Goal: Transaction & Acquisition: Purchase product/service

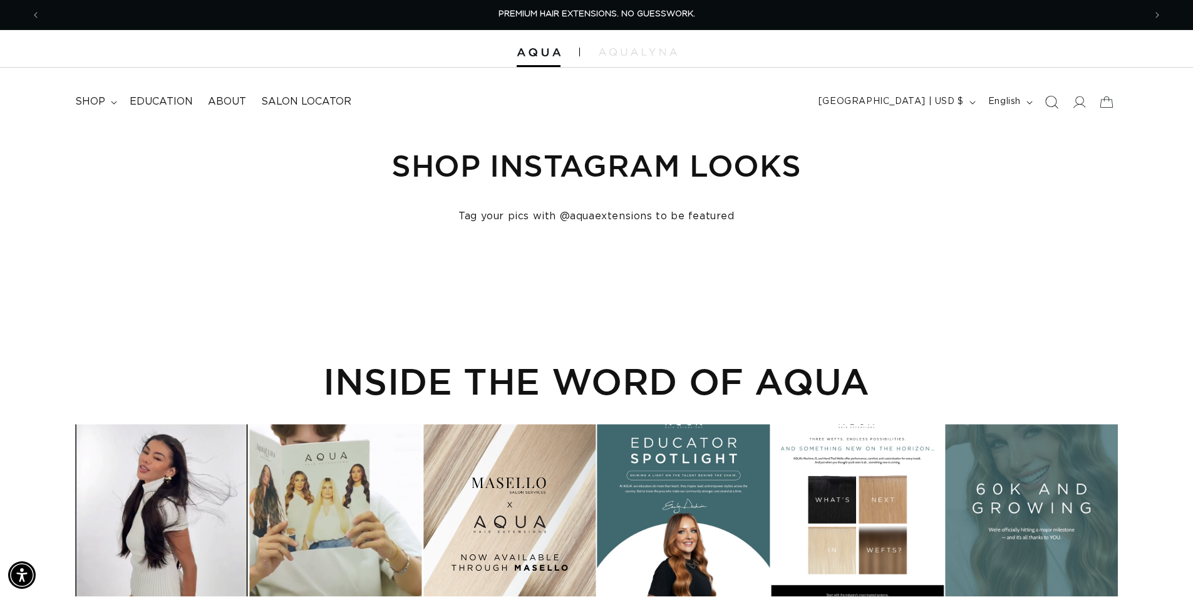
click at [1049, 105] on icon "Search" at bounding box center [1050, 101] width 13 height 13
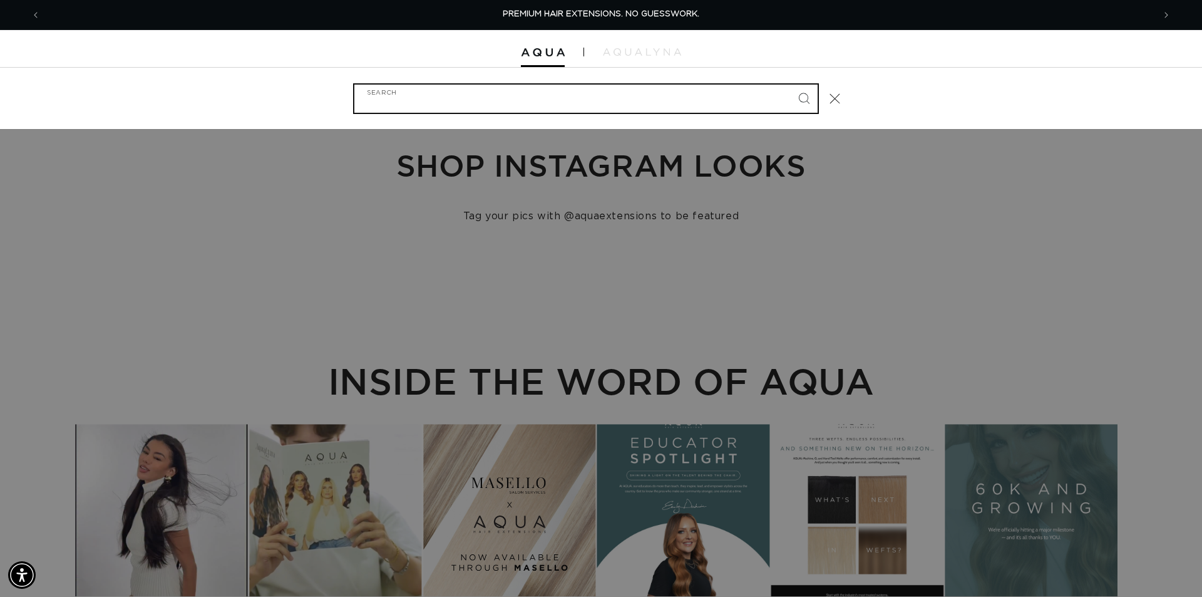
paste input "22" MACHINE WEFT #8/24 DUO"
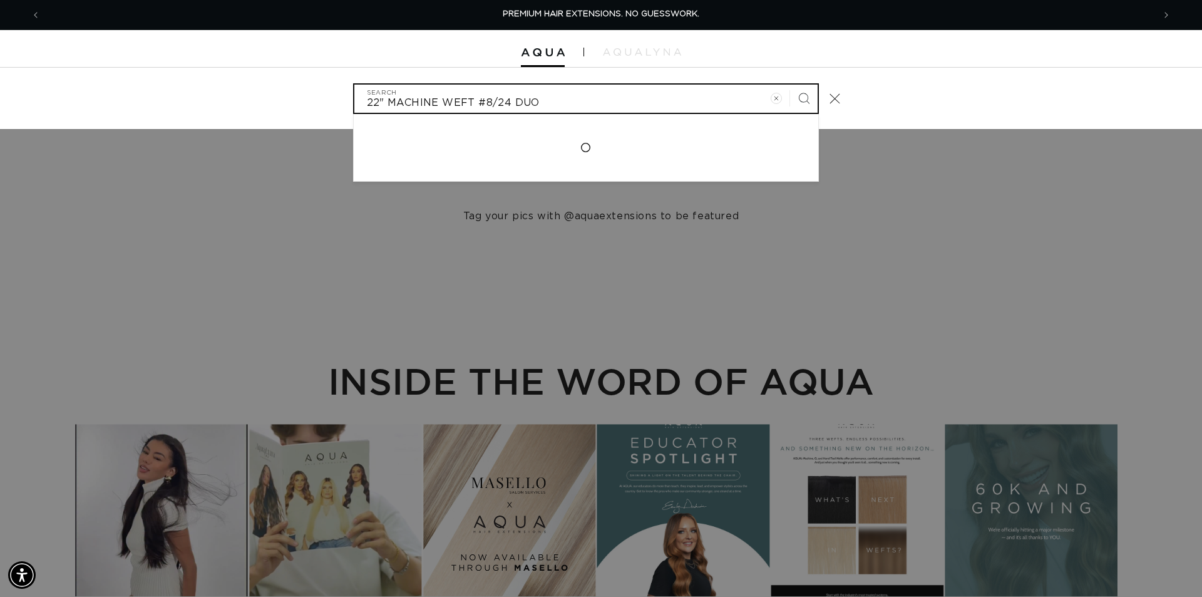
type input "22" MACHINE WEFT #8/24 DUO"
click at [790, 85] on button "Search" at bounding box center [804, 99] width 28 height 28
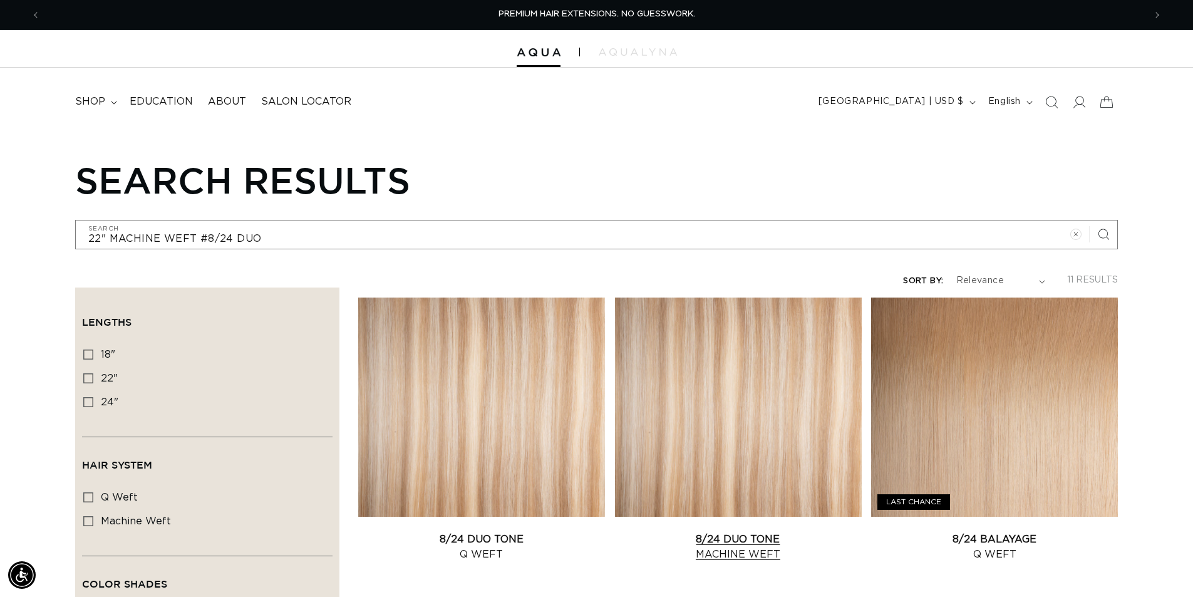
click at [736, 531] on link "8/24 Duo Tone Machine Weft" at bounding box center [738, 546] width 247 height 30
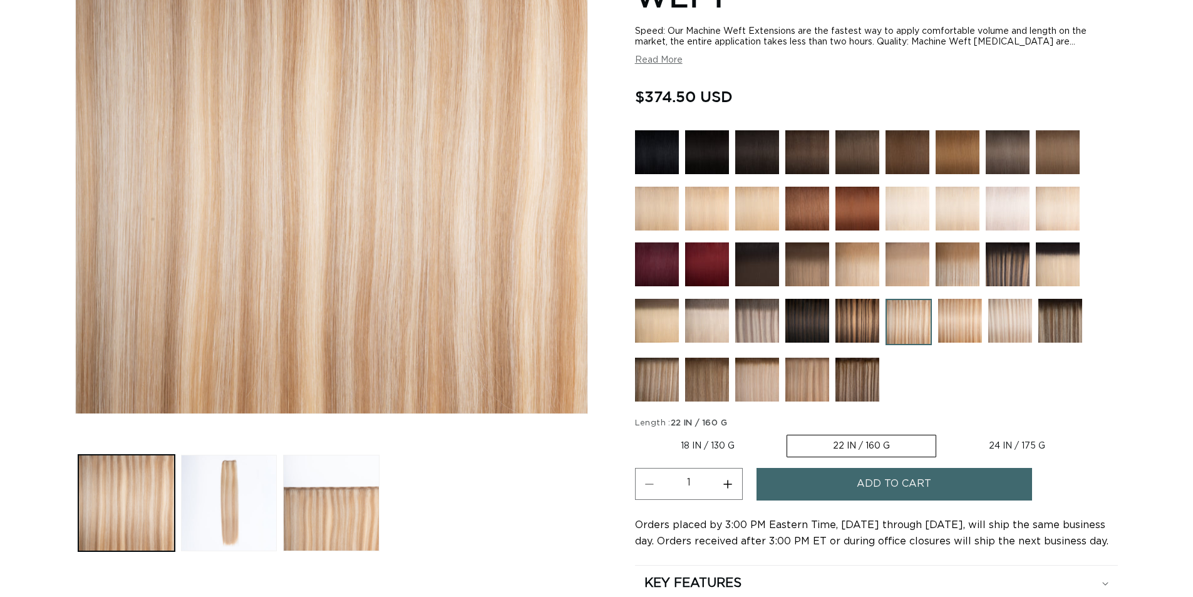
scroll to position [376, 0]
